Goal: Task Accomplishment & Management: Complete application form

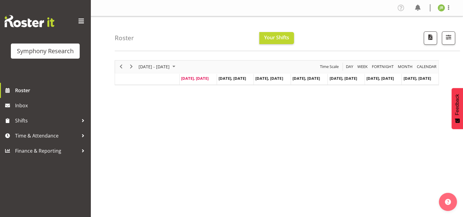
click at [243, 40] on button "Later" at bounding box center [243, 38] width 27 height 15
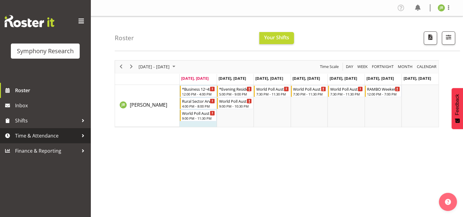
click at [34, 131] on span "Time & Attendance" at bounding box center [46, 135] width 63 height 9
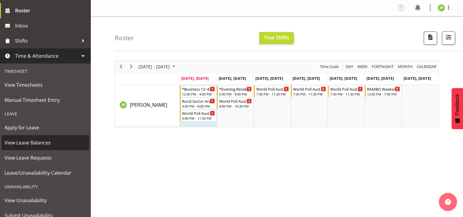
scroll to position [90, 0]
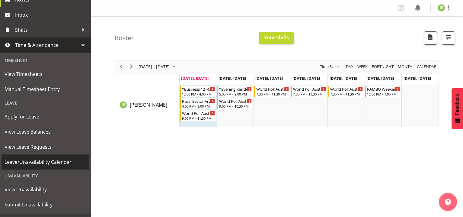
click at [44, 158] on span "Leave/Unavailability Calendar" at bounding box center [45, 161] width 81 height 9
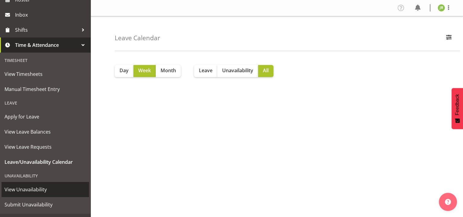
scroll to position [98, 0]
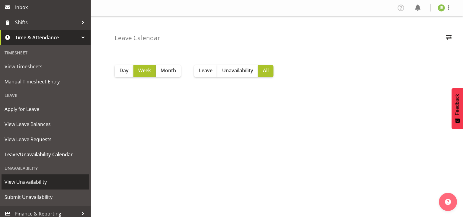
click at [34, 179] on span "View Unavailability" at bounding box center [45, 181] width 81 height 9
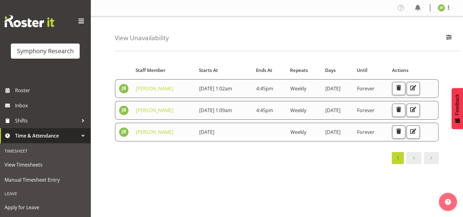
click at [221, 85] on span "3rd September 2025 1:02am" at bounding box center [215, 88] width 33 height 7
click at [417, 82] on button "button" at bounding box center [412, 88] width 13 height 13
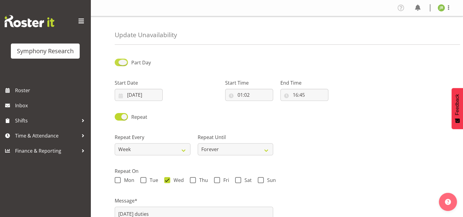
click at [120, 59] on span at bounding box center [121, 63] width 13 height 8
click at [119, 60] on input "Part Day" at bounding box center [117, 62] width 4 height 4
checkbox input "false"
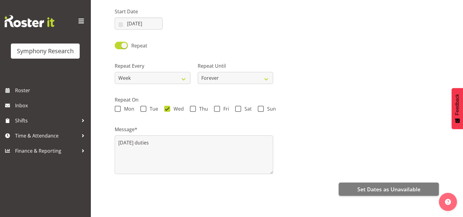
scroll to position [74, 0]
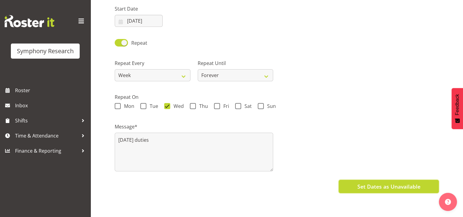
click at [430, 179] on button "Set Dates as Unavailable" at bounding box center [388, 185] width 100 height 13
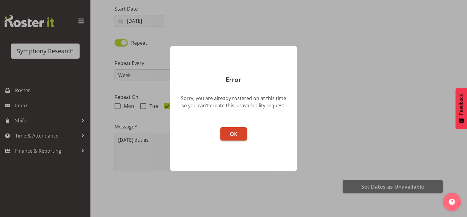
click at [238, 132] on button "OK" at bounding box center [233, 133] width 27 height 13
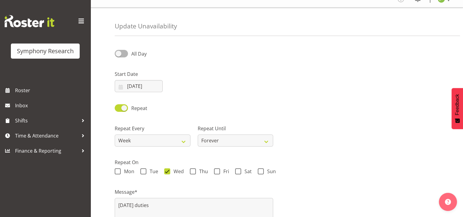
scroll to position [0, 0]
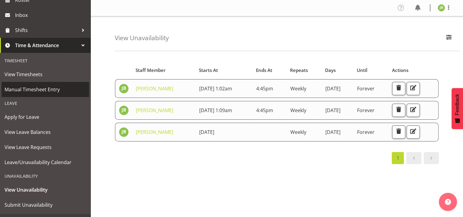
scroll to position [90, 0]
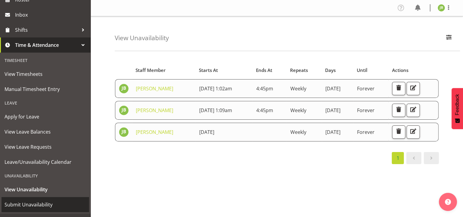
click at [47, 200] on span "Submit Unavailability" at bounding box center [45, 204] width 81 height 9
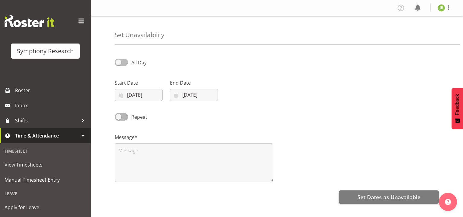
click at [122, 59] on span at bounding box center [121, 63] width 13 height 8
click at [119, 60] on input "All Day" at bounding box center [117, 62] width 4 height 4
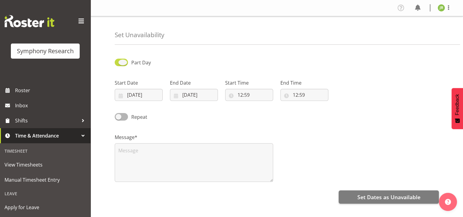
click at [121, 59] on span at bounding box center [121, 63] width 13 height 8
click at [119, 60] on input "Part Day" at bounding box center [117, 62] width 4 height 4
checkbox input "false"
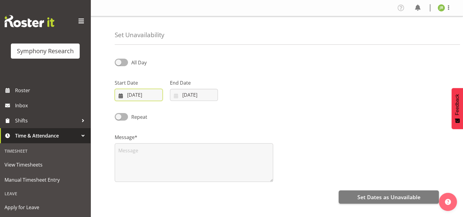
click at [140, 89] on input "[DATE]" at bounding box center [139, 95] width 48 height 12
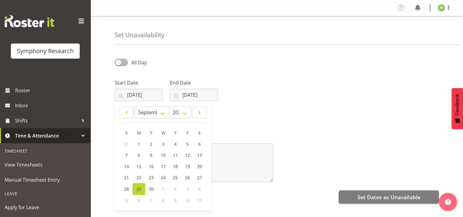
click at [162, 197] on span "8" at bounding box center [163, 200] width 2 height 6
click at [163, 106] on select "January February March April May June July August September October November De…" at bounding box center [152, 112] width 35 height 12
select select "9"
click at [137, 106] on select "January February March April May June July August September October November De…" at bounding box center [152, 112] width 35 height 12
click at [162, 141] on span "1" at bounding box center [163, 144] width 2 height 6
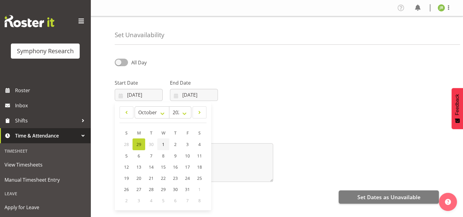
type input "01/10/2025"
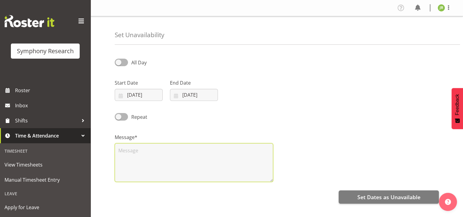
click at [134, 143] on textarea at bounding box center [194, 162] width 158 height 39
type textarea "wednesdays off"
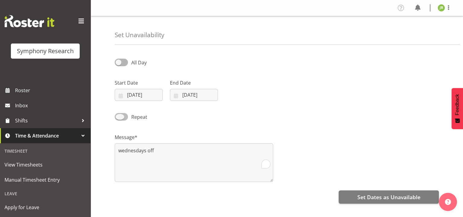
click at [120, 113] on span at bounding box center [121, 117] width 13 height 8
click at [119, 115] on input "Repeat" at bounding box center [117, 117] width 4 height 4
checkbox input "true"
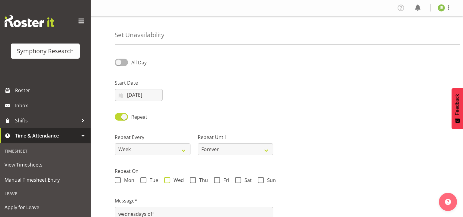
click at [170, 177] on span "Wed" at bounding box center [177, 180] width 14 height 6
click at [164, 178] on input "Wed" at bounding box center [166, 180] width 4 height 4
checkbox input "true"
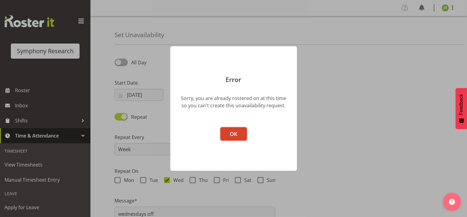
click at [236, 130] on span "OK" at bounding box center [234, 133] width 8 height 7
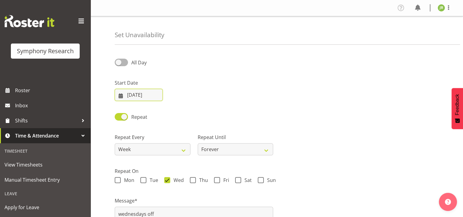
click at [145, 89] on input "01/10/2025" at bounding box center [139, 95] width 48 height 12
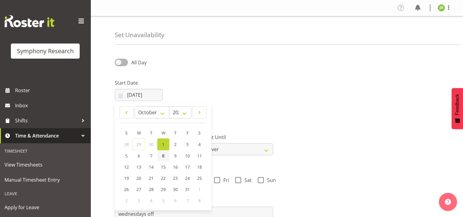
click at [163, 153] on span "8" at bounding box center [163, 156] width 2 height 6
type input "08/10/2025"
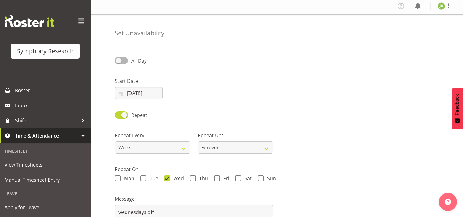
scroll to position [60, 0]
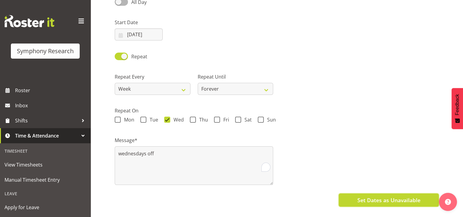
click at [425, 193] on button "Set Dates as Unavailable" at bounding box center [388, 199] width 100 height 13
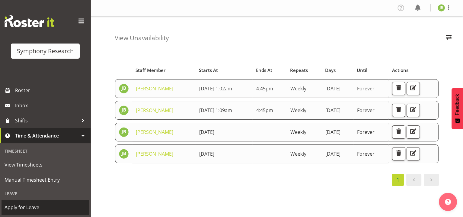
scroll to position [90, 0]
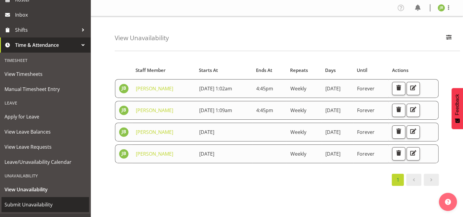
click at [35, 203] on span "Submit Unavailability" at bounding box center [45, 204] width 81 height 9
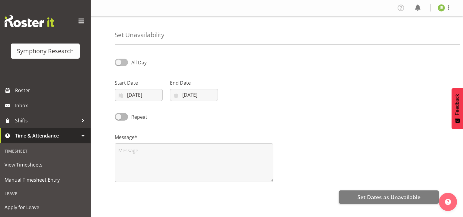
click at [121, 59] on span at bounding box center [121, 63] width 13 height 8
click at [119, 60] on input "All Day" at bounding box center [117, 62] width 4 height 4
checkbox input "true"
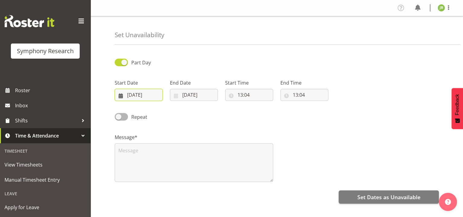
click at [142, 89] on input "[DATE]" at bounding box center [139, 95] width 48 height 12
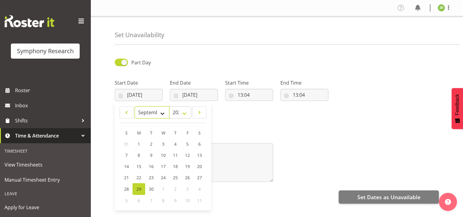
click at [154, 106] on select "January February March April May June July August September October November De…" at bounding box center [152, 112] width 35 height 12
select select "9"
click at [137, 106] on select "January February March April May June July August September October November De…" at bounding box center [152, 112] width 35 height 12
click at [186, 141] on span "3" at bounding box center [187, 144] width 2 height 6
type input "[DATE]"
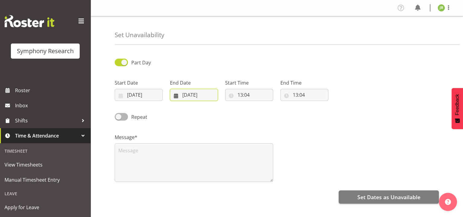
click at [183, 89] on input "[DATE]" at bounding box center [194, 95] width 48 height 12
click at [298, 125] on div "Message*" at bounding box center [276, 155] width 331 height 60
click at [256, 89] on input "13:04" at bounding box center [249, 95] width 48 height 12
click at [264, 104] on select "00 01 02 03 04 05 06 07 08 09 10 11 12 13 14 15 16 17 18 19 20 21 22 23" at bounding box center [266, 110] width 14 height 12
select select "18"
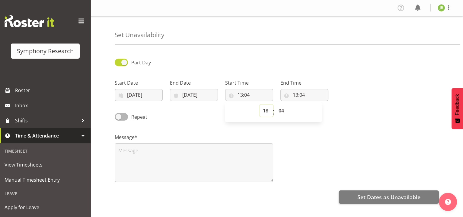
click at [262, 104] on select "00 01 02 03 04 05 06 07 08 09 10 11 12 13 14 15 16 17 18 19 20 21 22 23" at bounding box center [266, 110] width 14 height 12
type input "18:04"
click at [293, 101] on div "00 01 02 03 04 05 06 07 08 09 10 11 12 13 14 15 16 17 18 19 20 21 22 23 : 00 01…" at bounding box center [273, 111] width 97 height 21
click at [292, 89] on input "13:04" at bounding box center [304, 95] width 48 height 12
click at [323, 104] on select "00 01 02 03 04 05 06 07 08 09 10 11 12 13 14 15 16 17 18 19 20 21 22 23" at bounding box center [322, 110] width 14 height 12
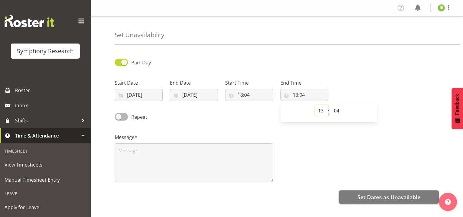
select select "22"
click at [317, 104] on select "00 01 02 03 04 05 06 07 08 09 10 11 12 13 14 15 16 17 18 19 20 21 22 23" at bounding box center [322, 110] width 14 height 12
type input "22:04"
click at [245, 89] on input "18:04" at bounding box center [249, 95] width 48 height 12
click at [266, 104] on select "00 01 02 03 04 05 06 07 08 09 10 11 12 13 14 15 16 17 18 19 20 21 22 23" at bounding box center [266, 110] width 14 height 12
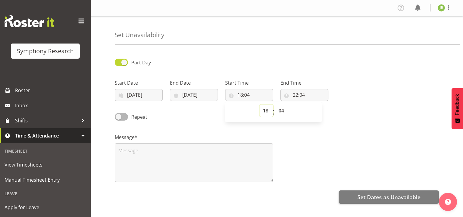
click at [262, 104] on select "00 01 02 03 04 05 06 07 08 09 10 11 12 13 14 15 16 17 18 19 20 21 22 23" at bounding box center [266, 110] width 14 height 12
click at [250, 104] on div "00 01 02 03 04 05 06 07 08 09 10 11 12 13 14 15 16 17 18 19 20 21 22 23 : 00 01…" at bounding box center [273, 111] width 97 height 15
click at [248, 89] on input "18:04" at bounding box center [249, 95] width 48 height 12
click at [236, 89] on input "18:04" at bounding box center [249, 95] width 48 height 12
click at [263, 104] on select "00 01 02 03 04 05 06 07 08 09 10 11 12 13 14 15 16 17 18 19 20 21 22 23" at bounding box center [266, 110] width 14 height 12
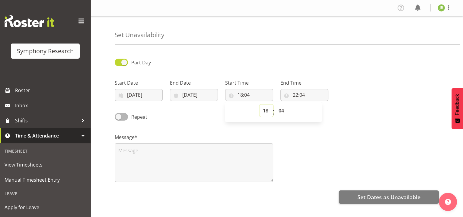
select select "20"
click at [262, 104] on select "00 01 02 03 04 05 06 07 08 09 10 11 12 13 14 15 16 17 18 19 20 21 22 23" at bounding box center [266, 110] width 14 height 12
type input "20:04"
click at [295, 89] on input "22:04" at bounding box center [304, 95] width 48 height 12
click at [318, 104] on select "00 01 02 03 04 05 06 07 08 09 10 11 12 13 14 15 16 17 18 19 20 21 22 23" at bounding box center [322, 110] width 14 height 12
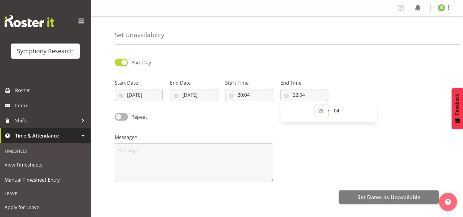
select select "23"
click at [317, 104] on select "00 01 02 03 04 05 06 07 08 09 10 11 12 13 14 15 16 17 18 19 20 21 22 23" at bounding box center [322, 110] width 14 height 12
type input "23:04"
click at [278, 125] on div "Message*" at bounding box center [276, 155] width 331 height 60
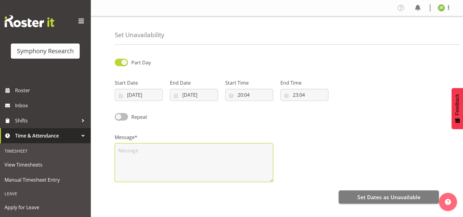
drag, startPoint x: 140, startPoint y: 126, endPoint x: 122, endPoint y: 98, distance: 33.5
click at [140, 143] on textarea at bounding box center [194, 162] width 158 height 39
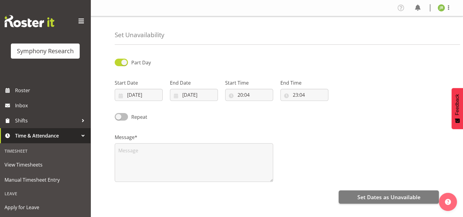
click at [122, 113] on span at bounding box center [121, 117] width 13 height 8
click at [119, 115] on input "Repeat" at bounding box center [117, 117] width 4 height 4
checkbox input "true"
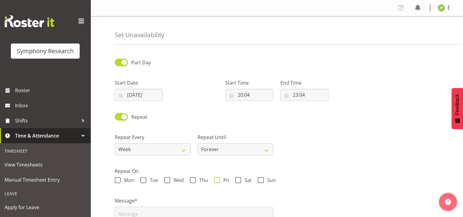
click at [220, 177] on span "Fri" at bounding box center [224, 180] width 9 height 6
click at [214, 178] on input "Fri" at bounding box center [216, 180] width 4 height 4
checkbox input "true"
type textarea "gotta get up 4 da weekend"
